Goal: Task Accomplishment & Management: Use online tool/utility

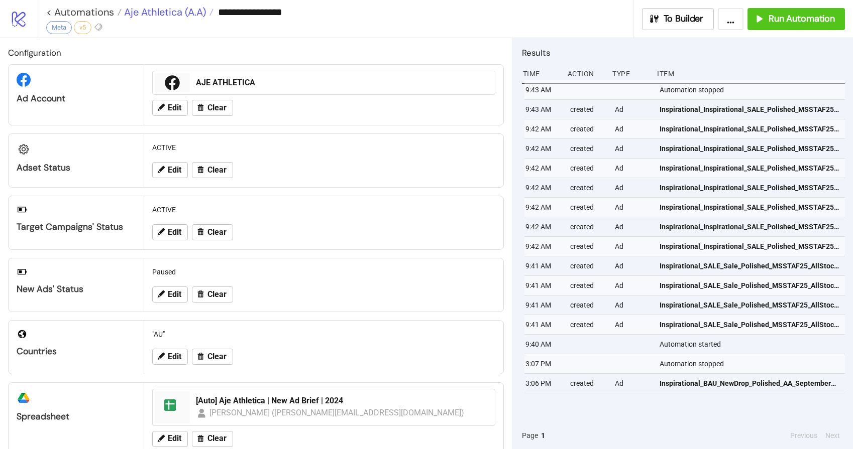
click at [180, 9] on span "Aje Athletica (A.A)" at bounding box center [164, 12] width 84 height 13
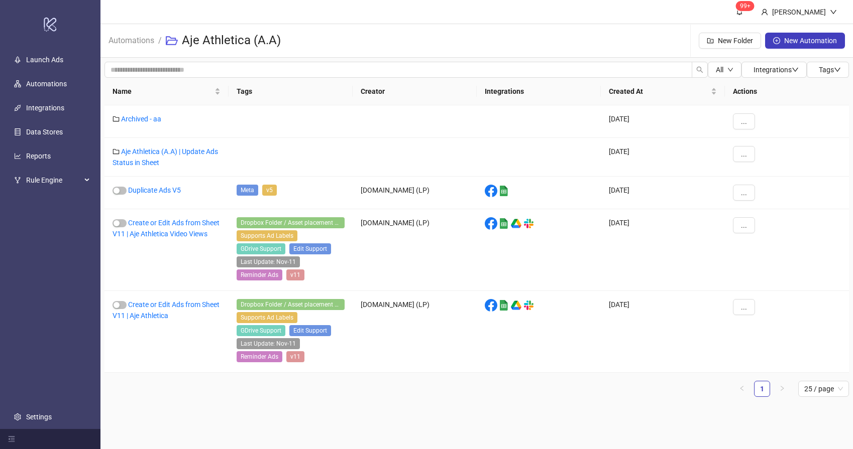
click at [137, 46] on span "Automations" at bounding box center [131, 40] width 46 height 13
click at [140, 41] on link "Automations" at bounding box center [131, 39] width 50 height 11
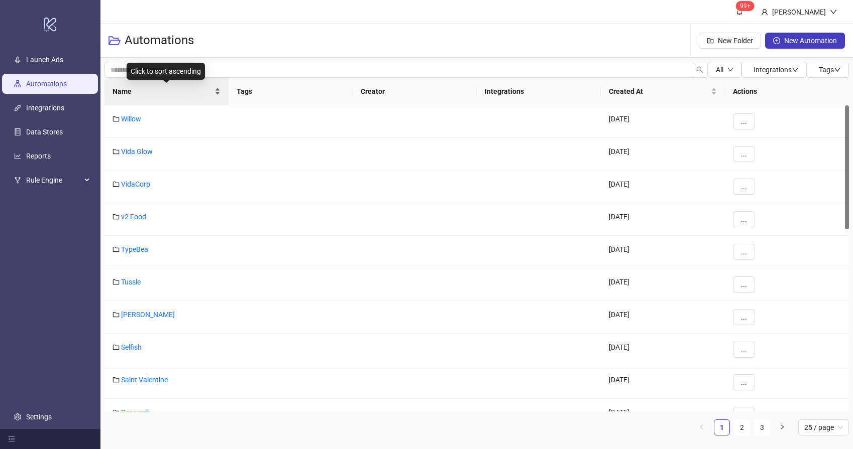
click at [173, 91] on span "Name" at bounding box center [162, 91] width 100 height 11
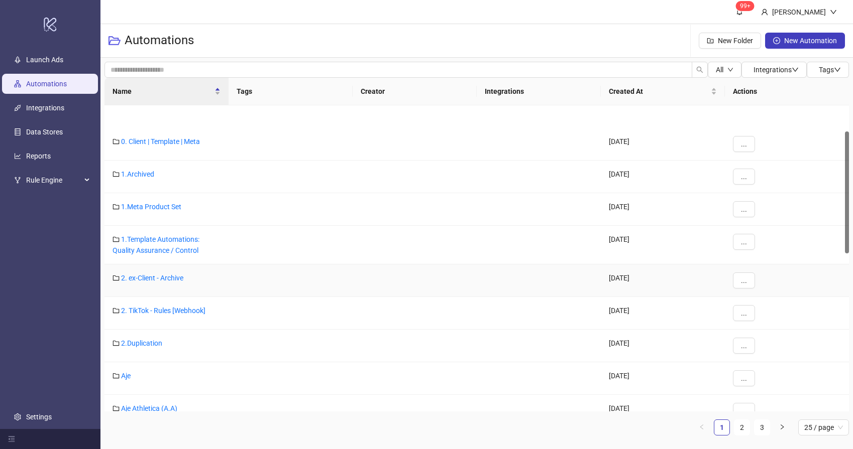
scroll to position [113, 0]
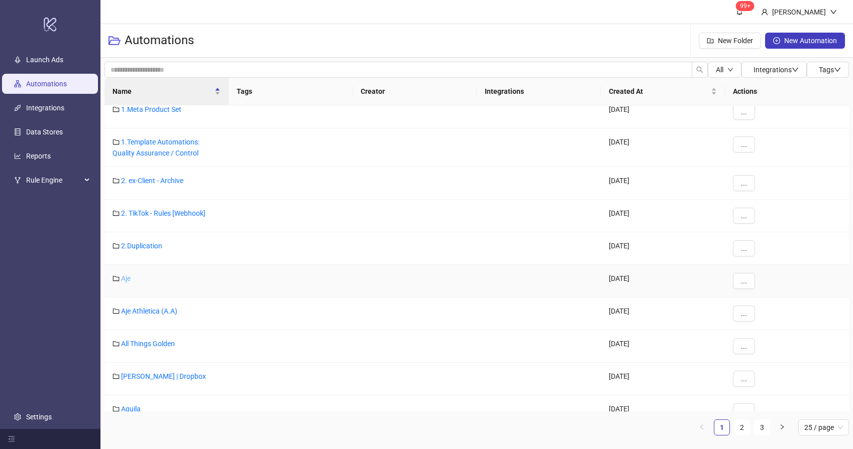
click at [129, 279] on link "Aje" at bounding box center [126, 279] width 10 height 8
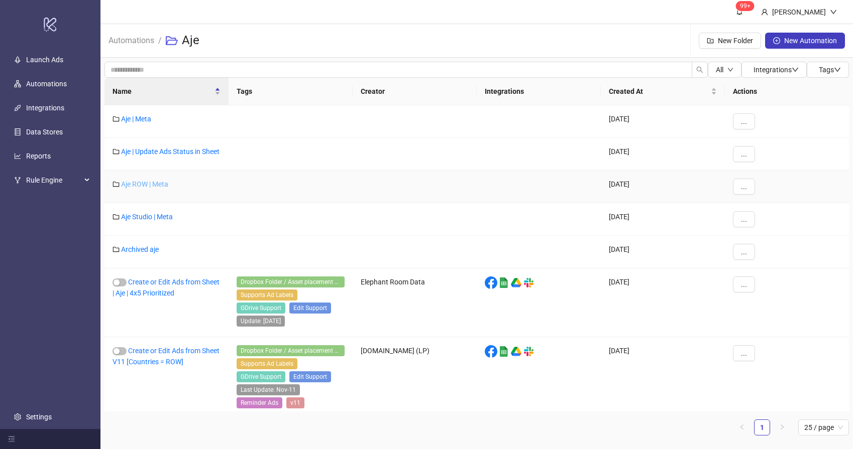
click at [151, 188] on link "Aje ROW | Meta" at bounding box center [144, 184] width 47 height 8
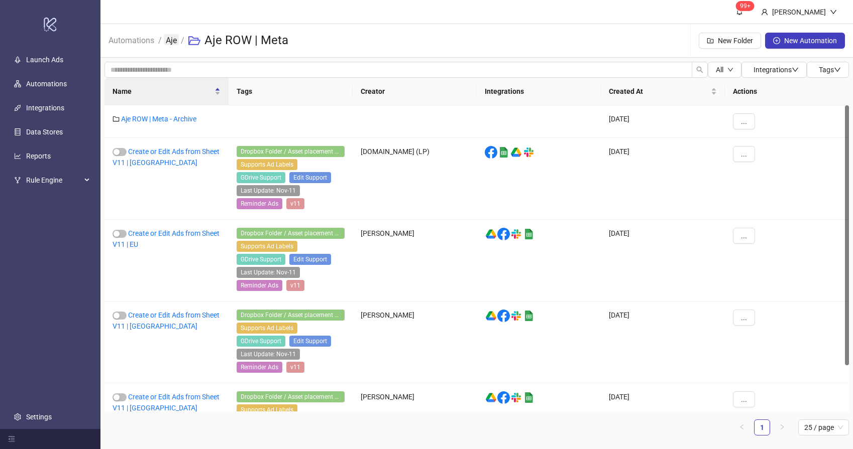
click at [170, 39] on link "Aje" at bounding box center [171, 39] width 15 height 11
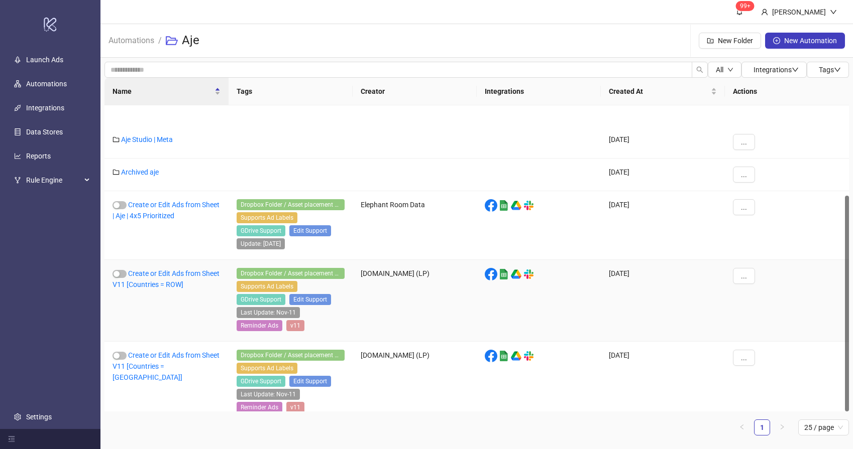
scroll to position [128, 0]
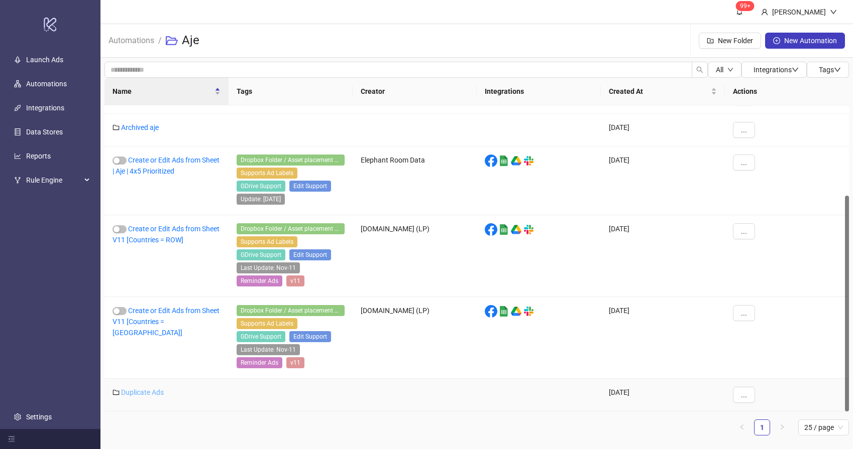
click at [144, 394] on link "Duplicate Ads" at bounding box center [142, 393] width 43 height 8
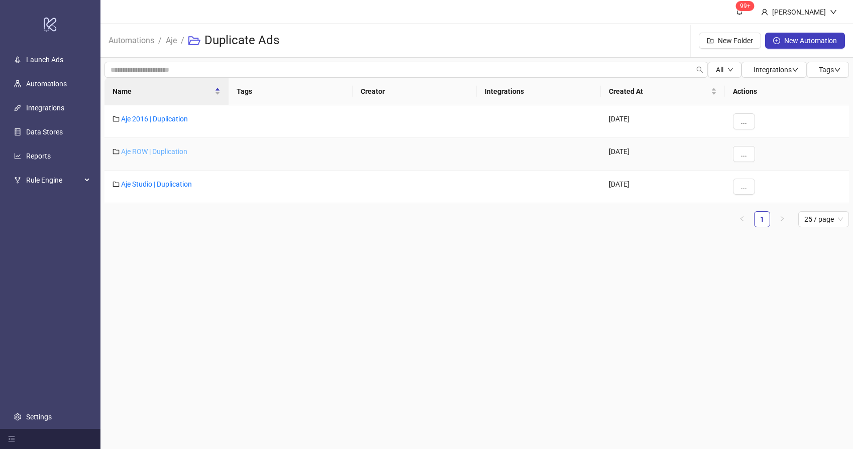
click at [163, 152] on link "Aje ROW | Duplication" at bounding box center [154, 152] width 66 height 8
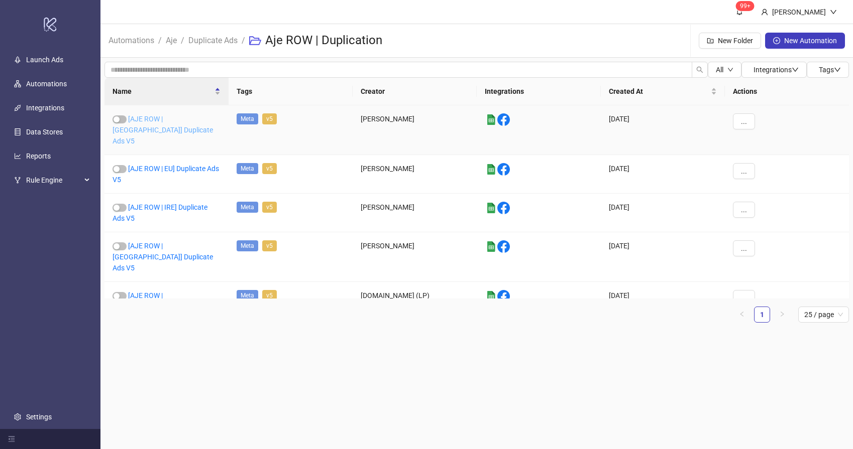
click at [186, 122] on link "[AJE ROW | [GEOGRAPHIC_DATA]] Duplicate Ads V5" at bounding box center [162, 130] width 100 height 30
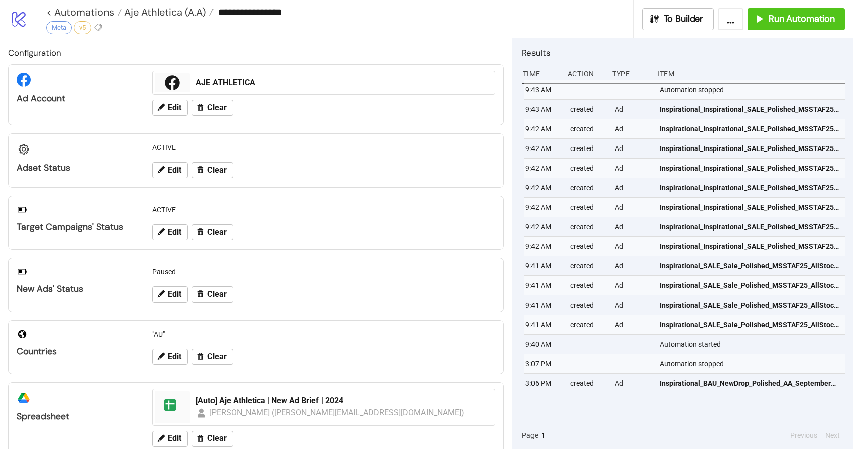
type input "**********"
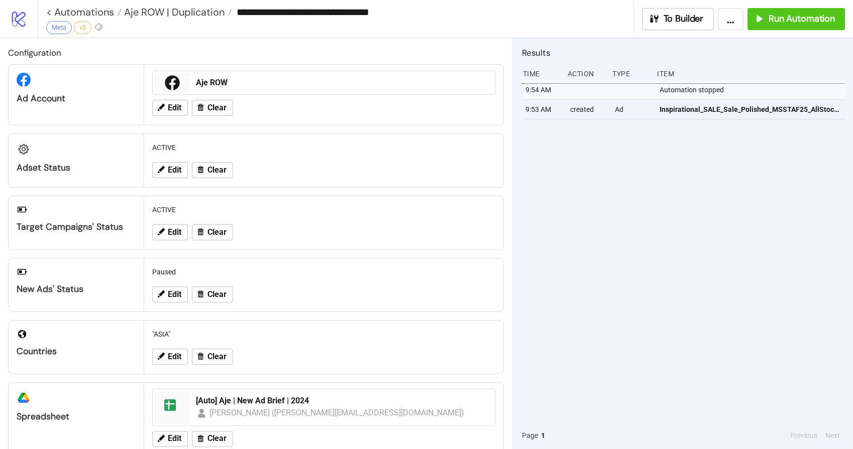
click at [711, 196] on div "9:54 AM Automation stopped 9:53 AM created Ad Inspirational_SALE_Sale_Polished_…" at bounding box center [683, 251] width 323 height 342
click at [785, 24] on span "Run Automation" at bounding box center [801, 19] width 66 height 12
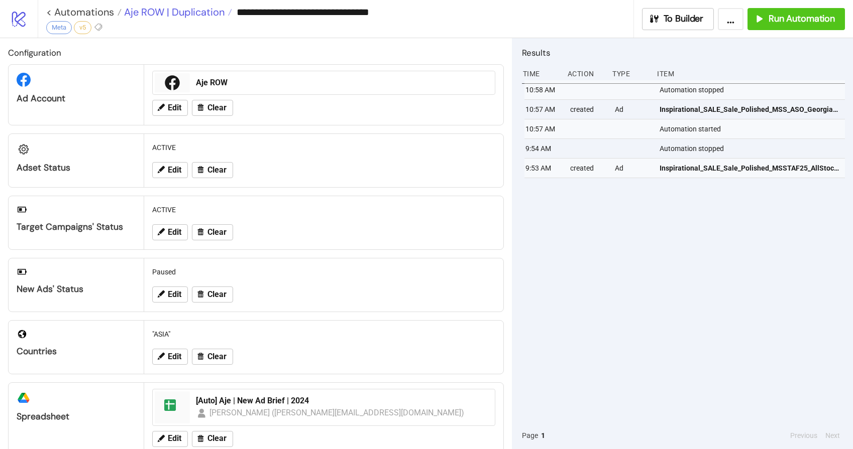
click at [192, 10] on span "Aje ROW | Duplication" at bounding box center [173, 12] width 103 height 13
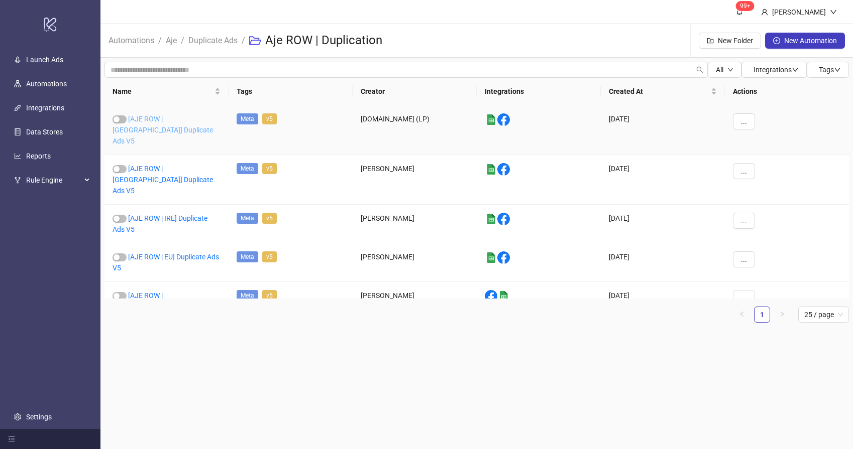
click at [189, 115] on link "[AJE ROW | [GEOGRAPHIC_DATA]] Duplicate Ads V5" at bounding box center [162, 130] width 100 height 30
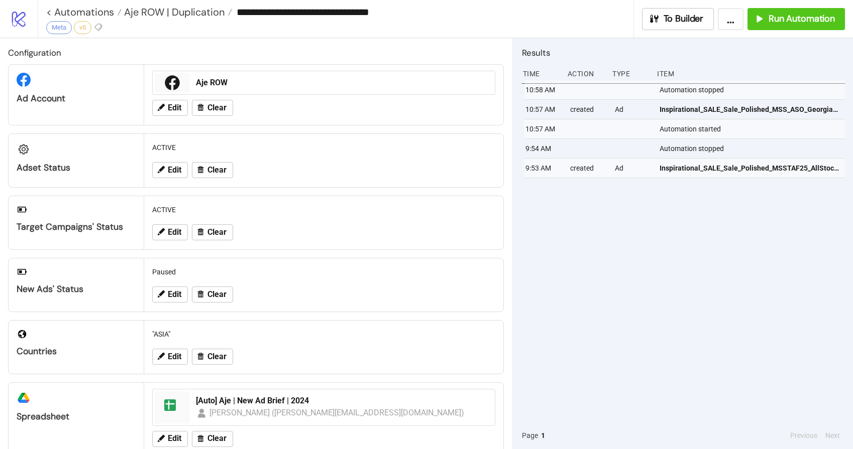
type input "**********"
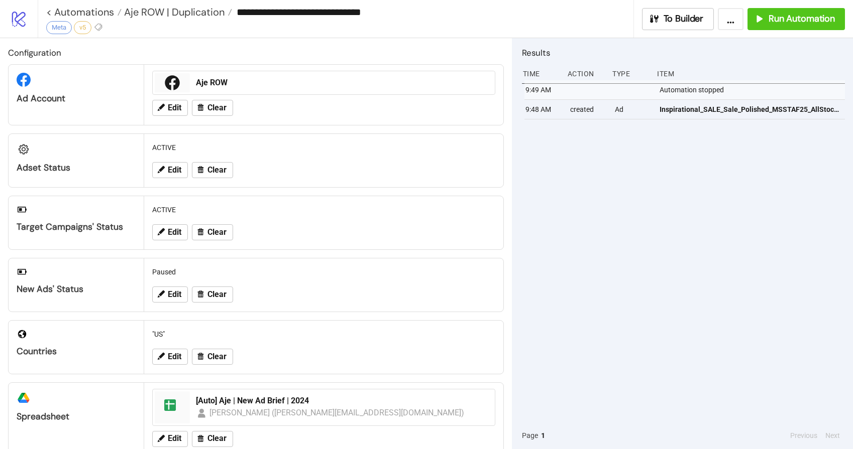
click at [675, 185] on div "9:49 AM Automation stopped 9:48 AM created Ad Inspirational_SALE_Sale_Polished_…" at bounding box center [683, 251] width 323 height 342
click at [800, 19] on span "Run Automation" at bounding box center [801, 19] width 66 height 12
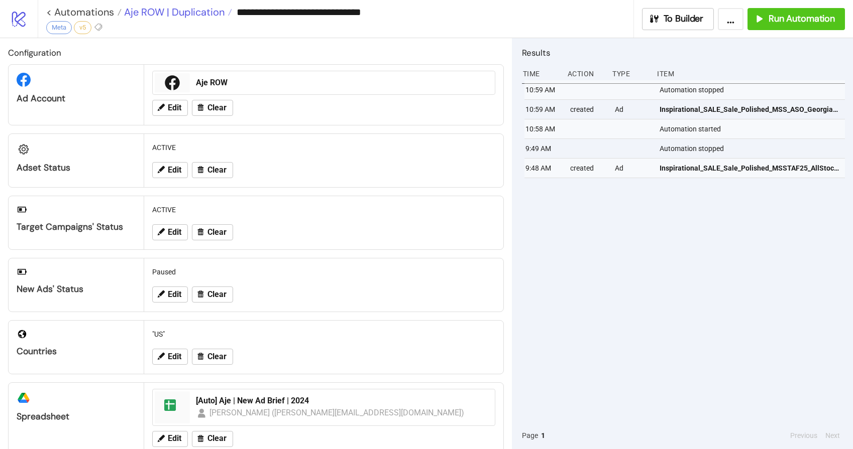
click at [199, 12] on span "Aje ROW | Duplication" at bounding box center [173, 12] width 103 height 13
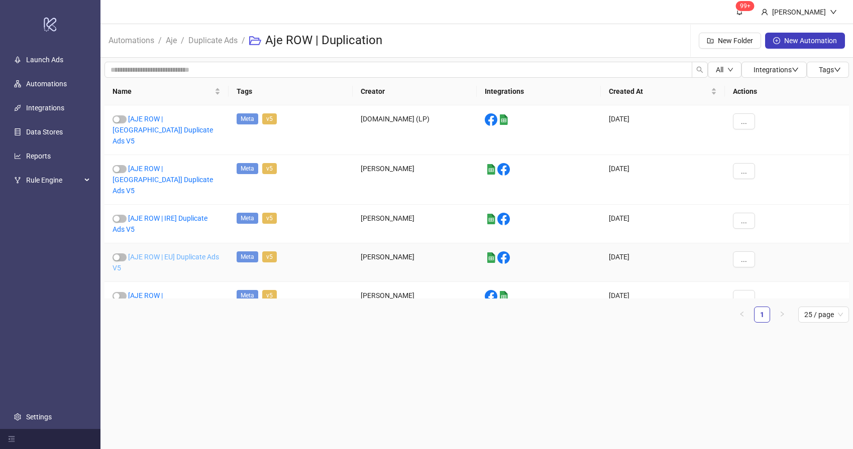
click at [179, 253] on link "[AJE ROW | EU] Duplicate Ads V5" at bounding box center [165, 262] width 106 height 19
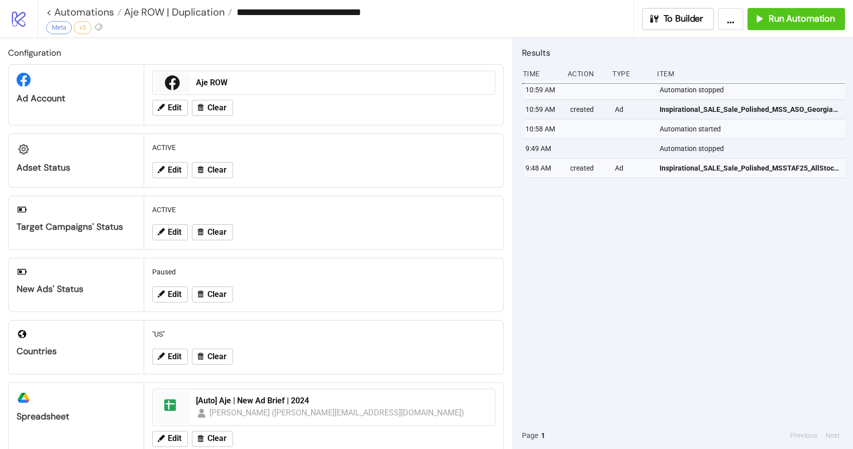
type input "**********"
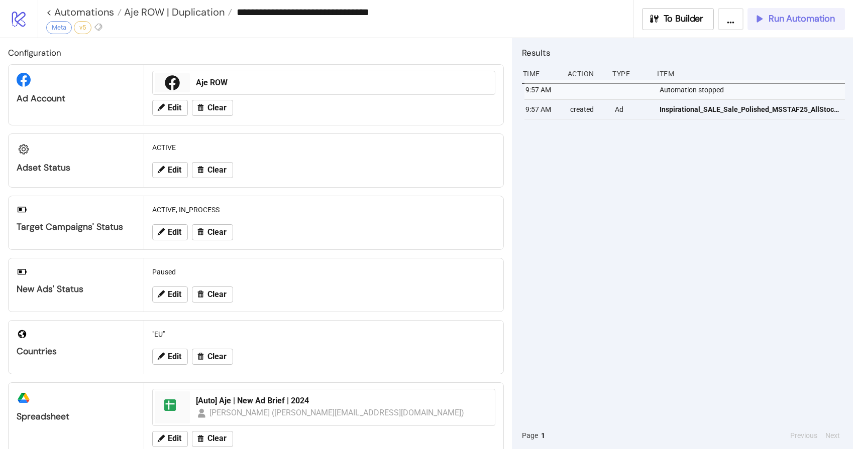
click at [810, 23] on span "Run Automation" at bounding box center [801, 19] width 66 height 12
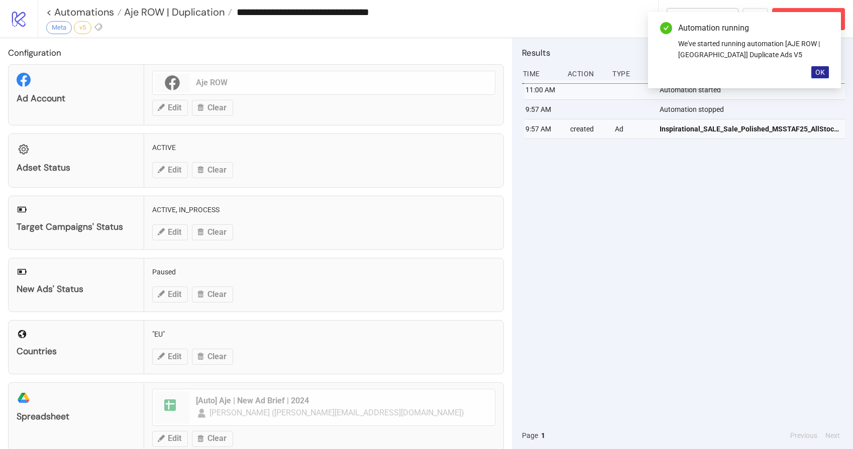
click at [823, 74] on span "OK" at bounding box center [820, 72] width 10 height 8
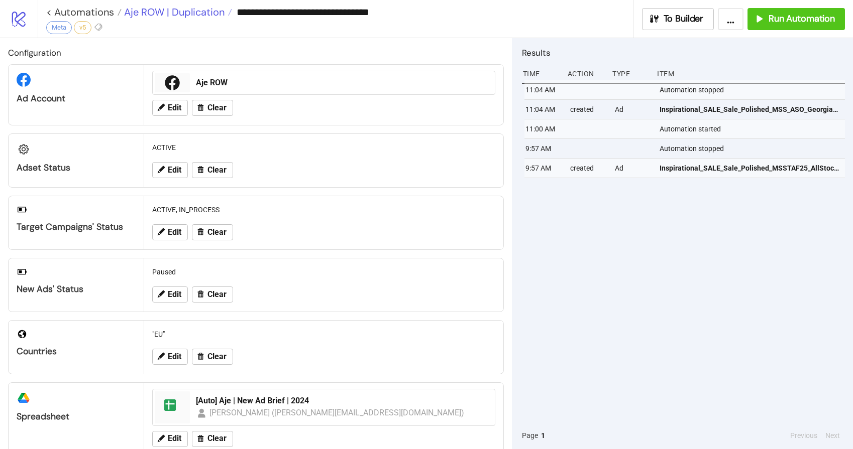
click at [185, 11] on span "Aje ROW | Duplication" at bounding box center [173, 12] width 103 height 13
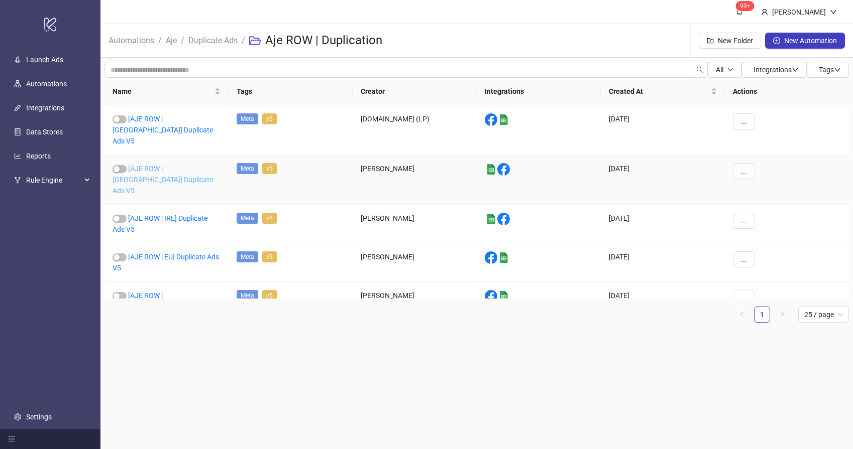
click at [178, 165] on link "[AJE ROW | [GEOGRAPHIC_DATA]] Duplicate Ads V5" at bounding box center [162, 180] width 100 height 30
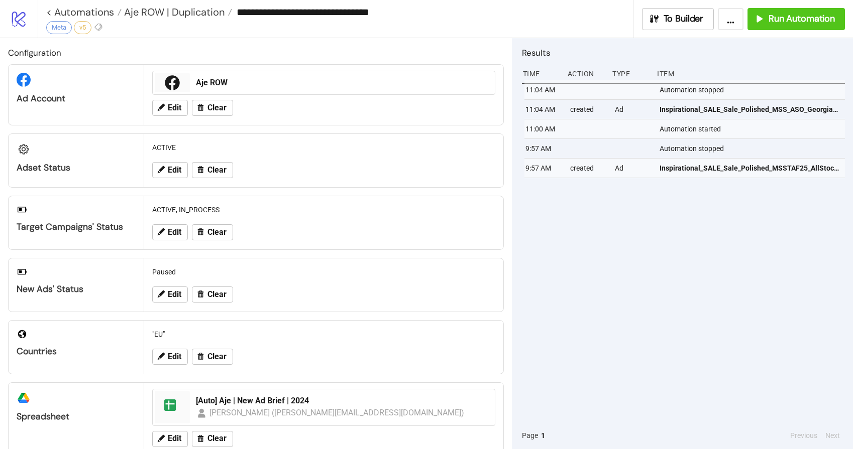
type input "**********"
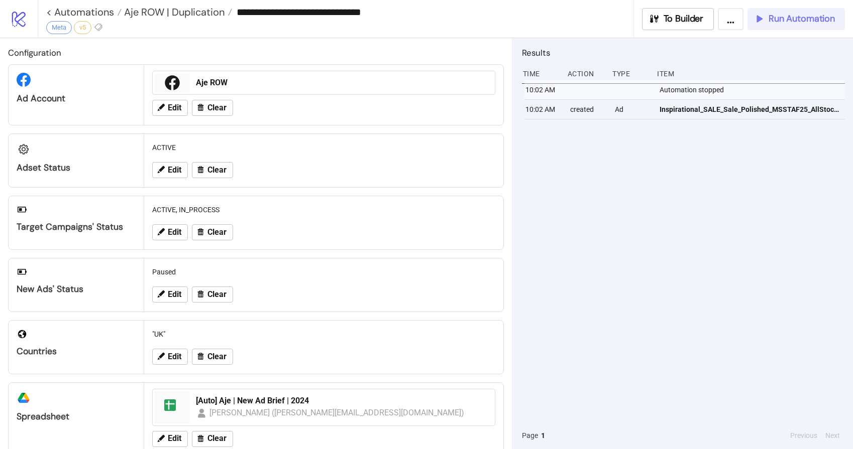
click at [786, 20] on span "Run Automation" at bounding box center [801, 19] width 66 height 12
